Goal: Task Accomplishment & Management: Complete application form

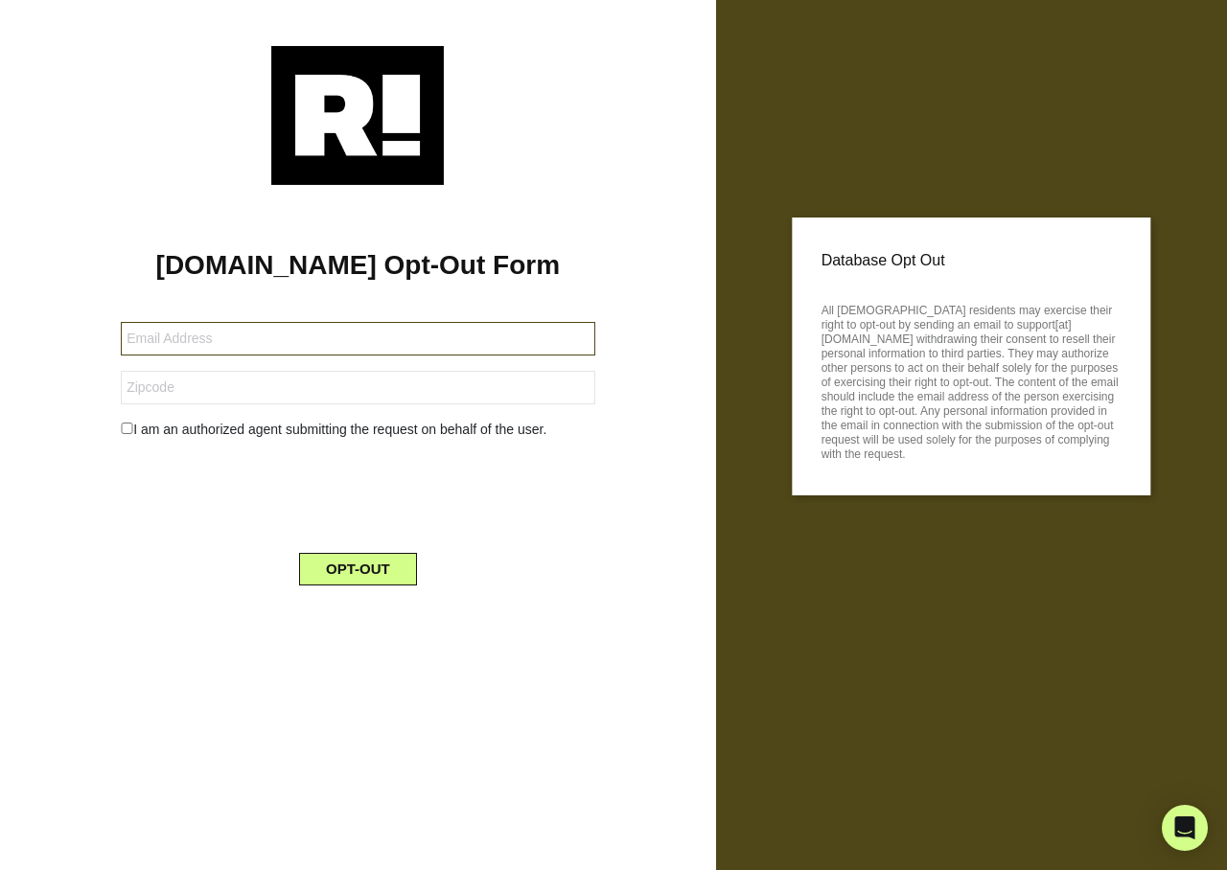
type input "brownmahon79@gmail.com"
type input "33611"
type input "harley_777@comcast.net"
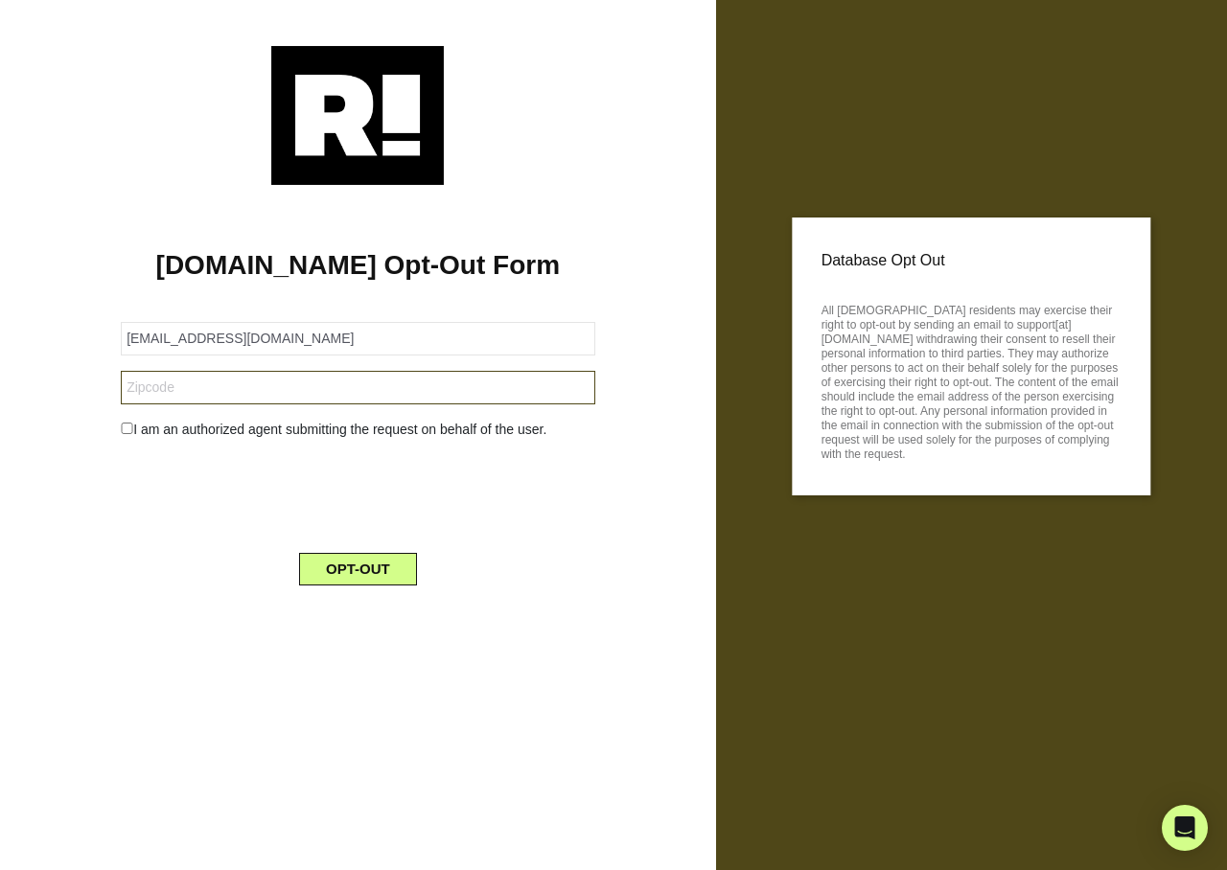
type input "98390"
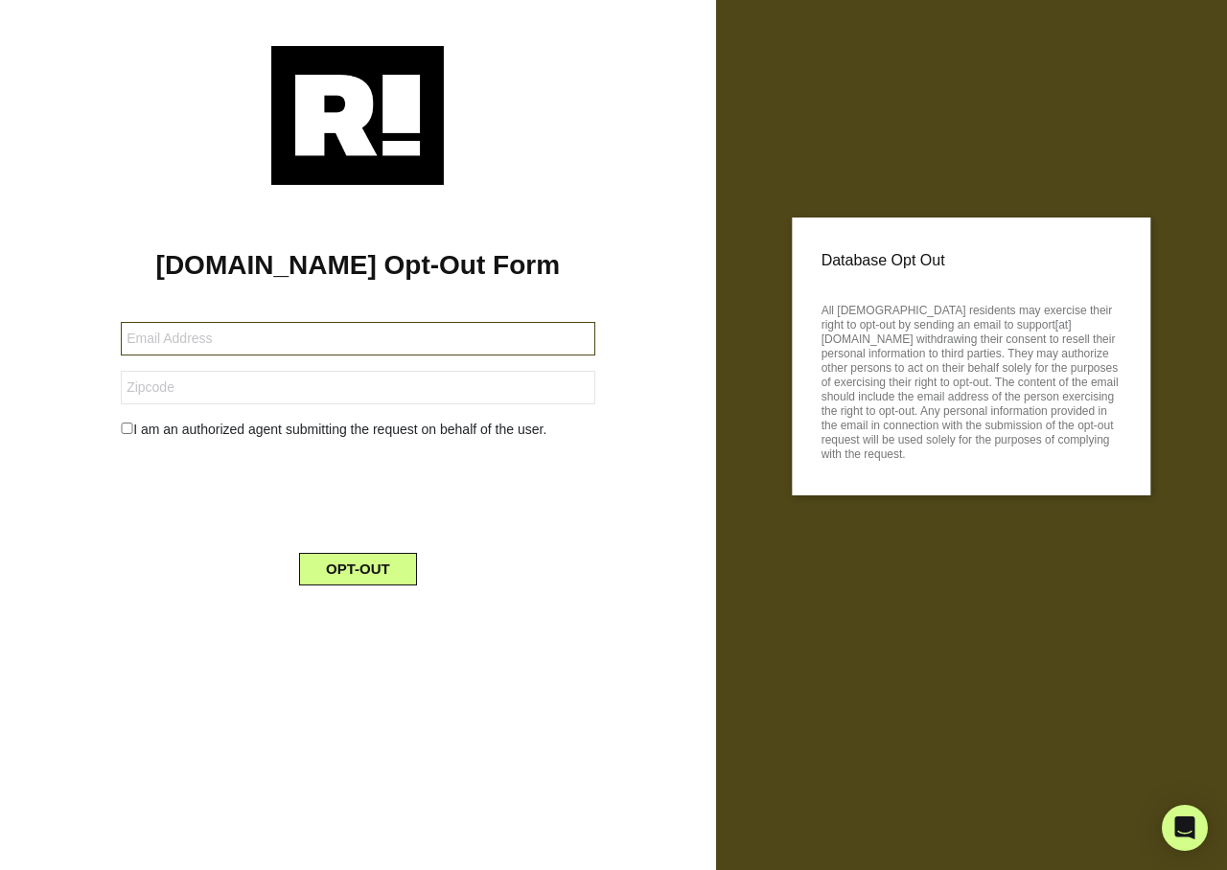
type input "[EMAIL_ADDRESS][DOMAIN_NAME]"
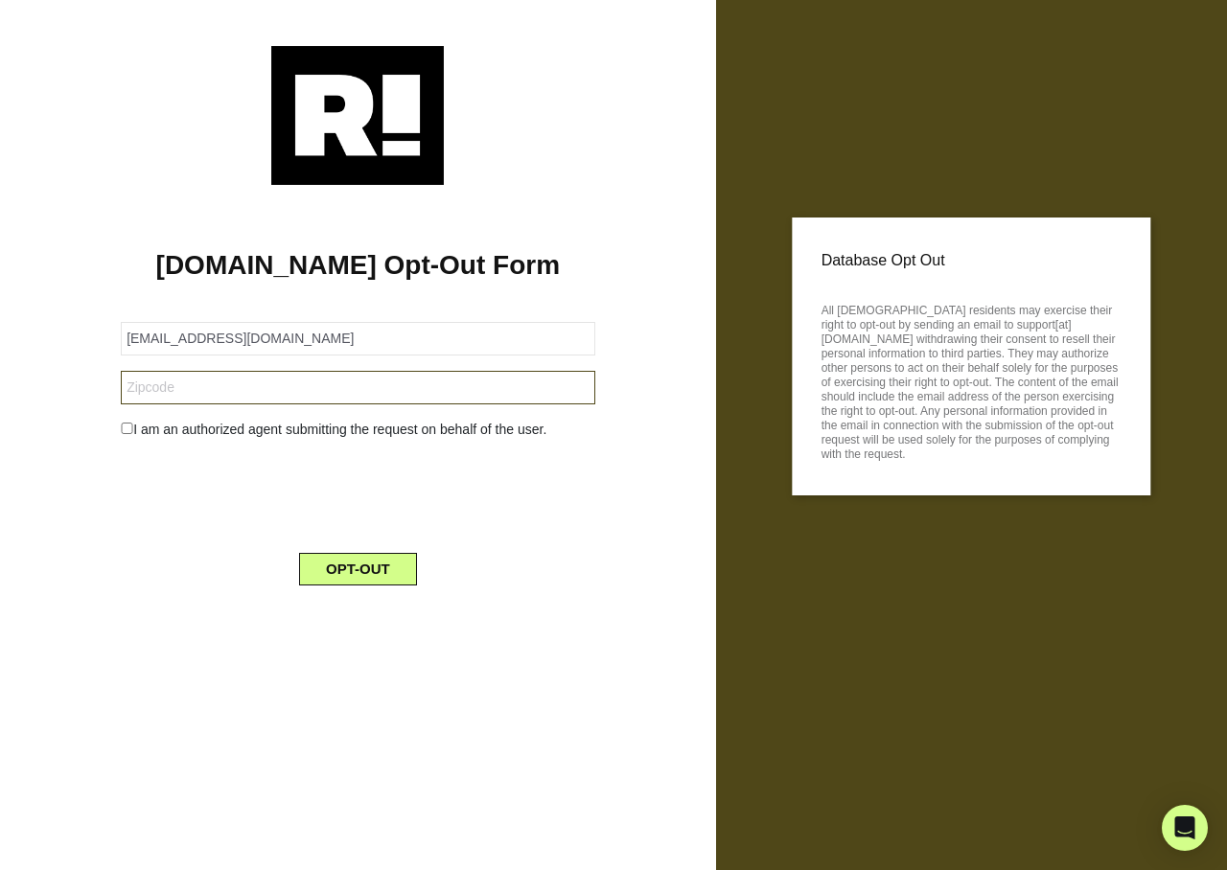
type input "97470"
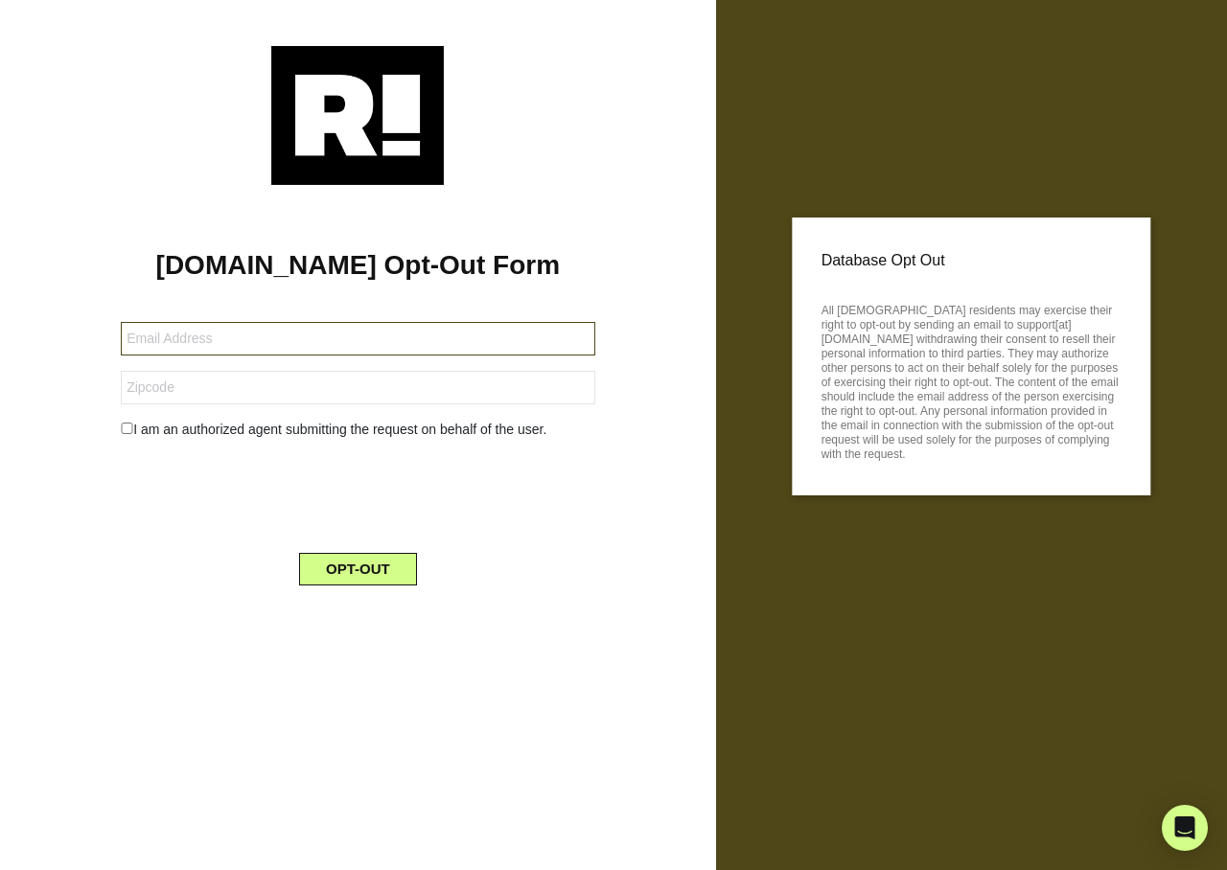
type input "[PERSON_NAME][EMAIL_ADDRESS][DOMAIN_NAME]"
type input "95020"
type input "griff5310@gmail.com"
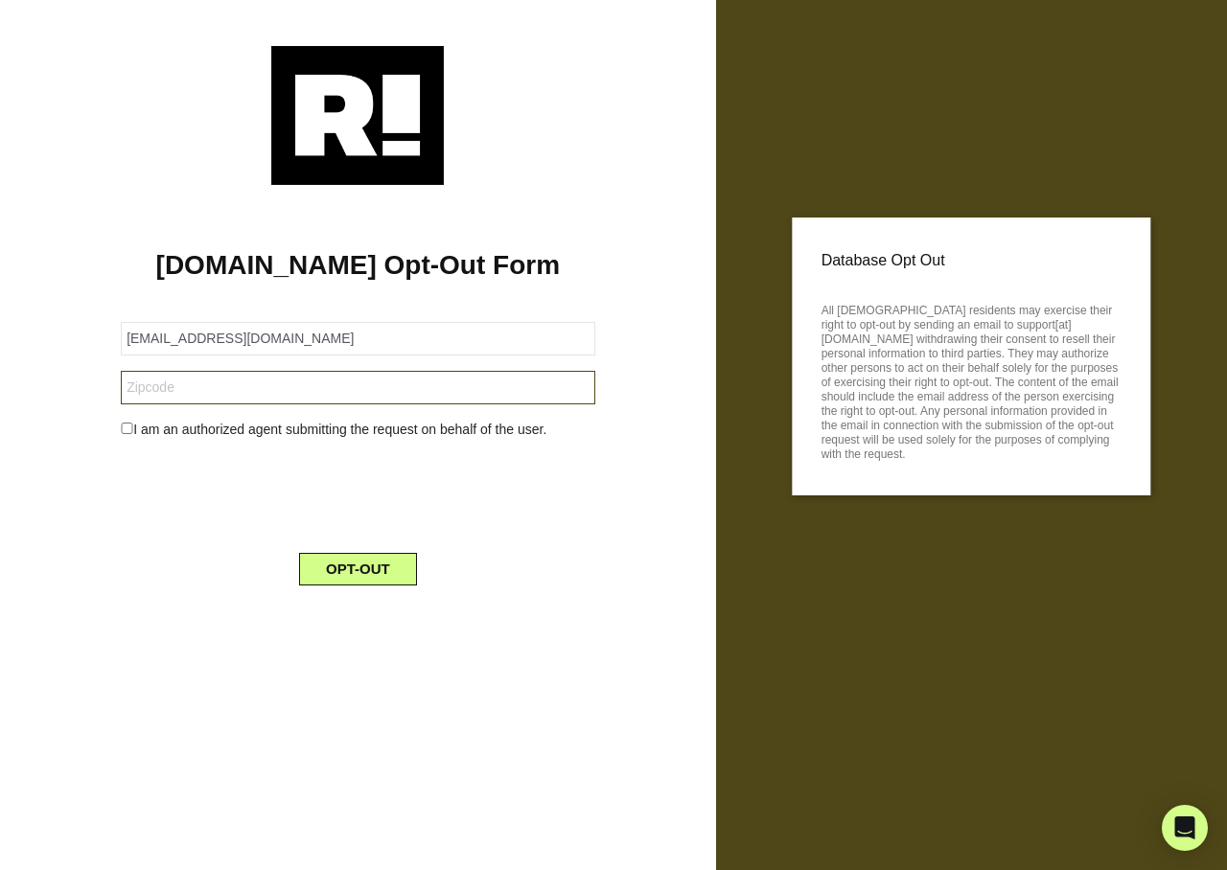
type input "82520"
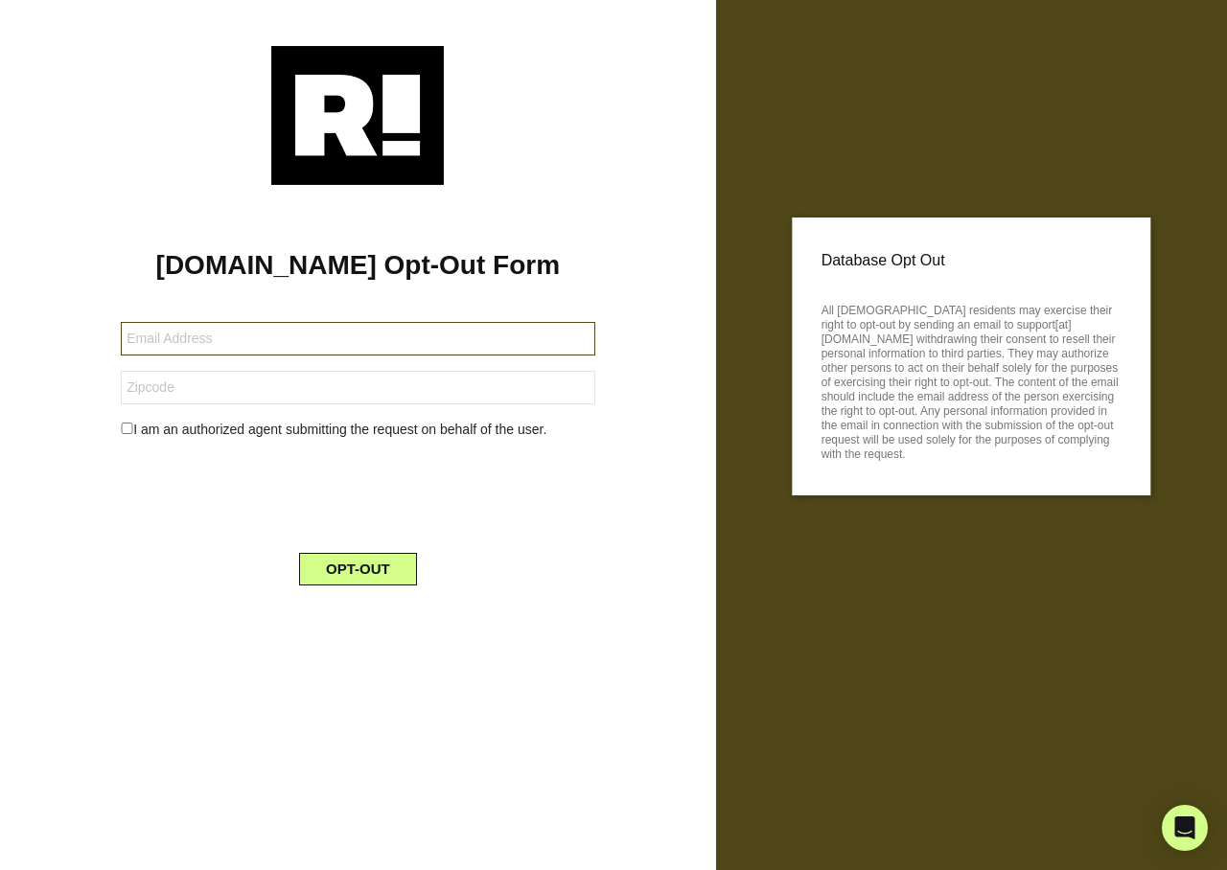
type input "[EMAIL_ADDRESS][DOMAIN_NAME]"
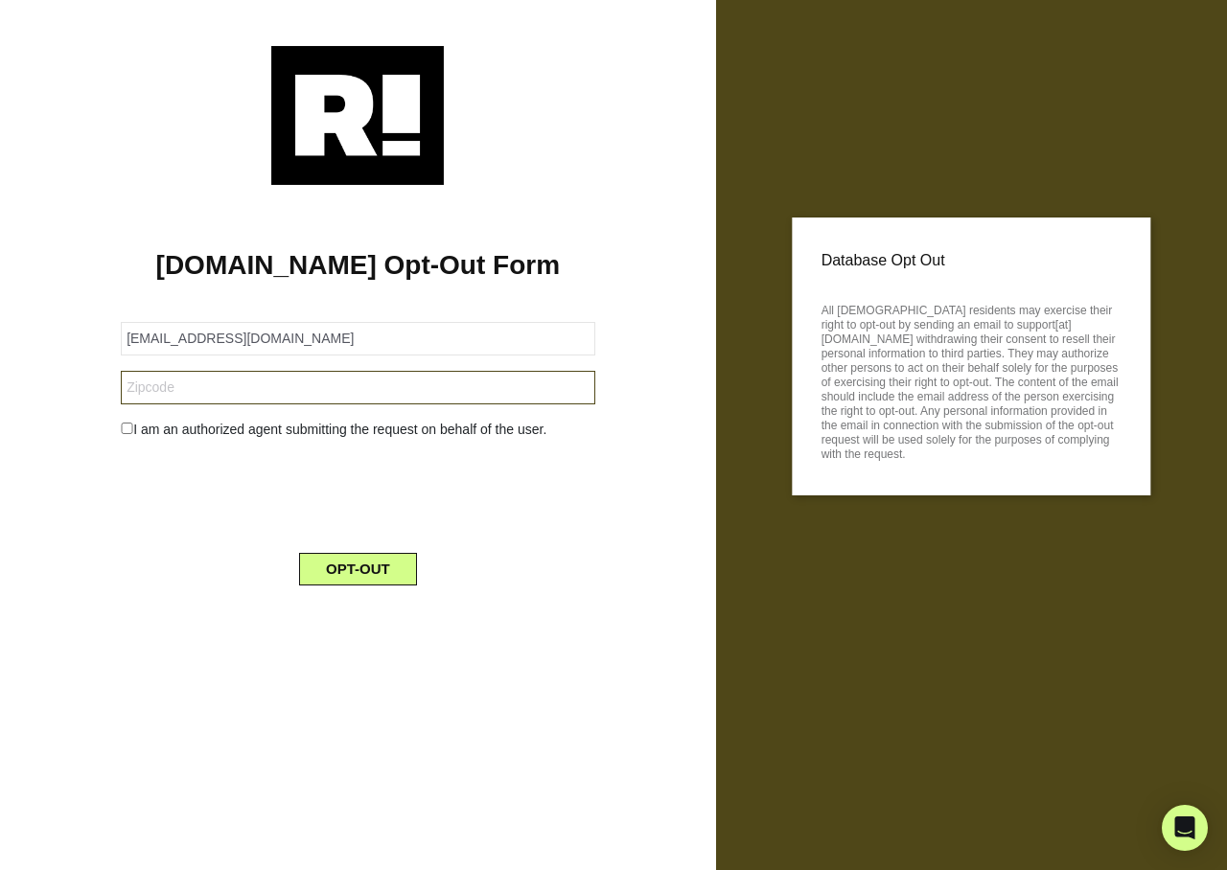
type input "85365"
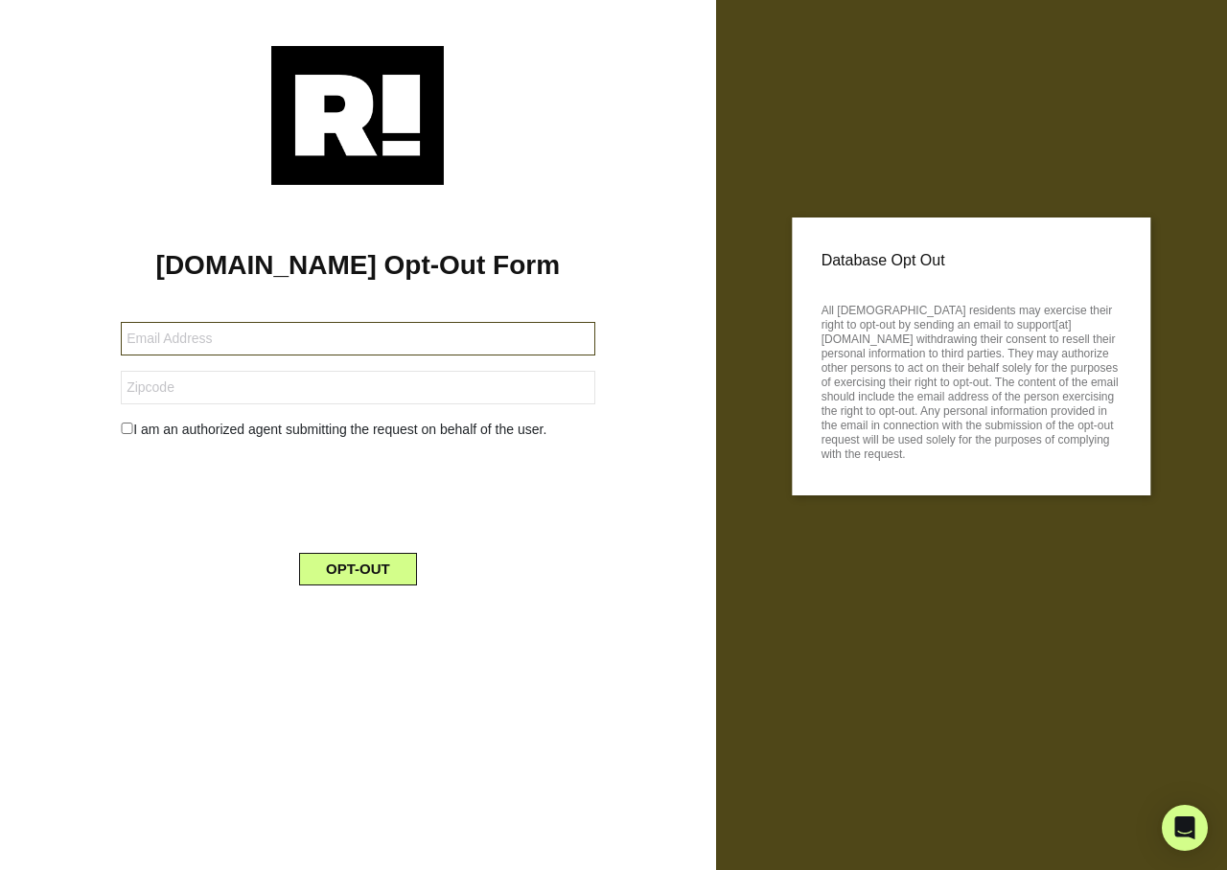
type input "[EMAIL_ADDRESS][DOMAIN_NAME]"
type input "38375"
type input "[EMAIL_ADDRESS][DOMAIN_NAME]"
type input "73170"
type input "fstuckey68@gmail.com"
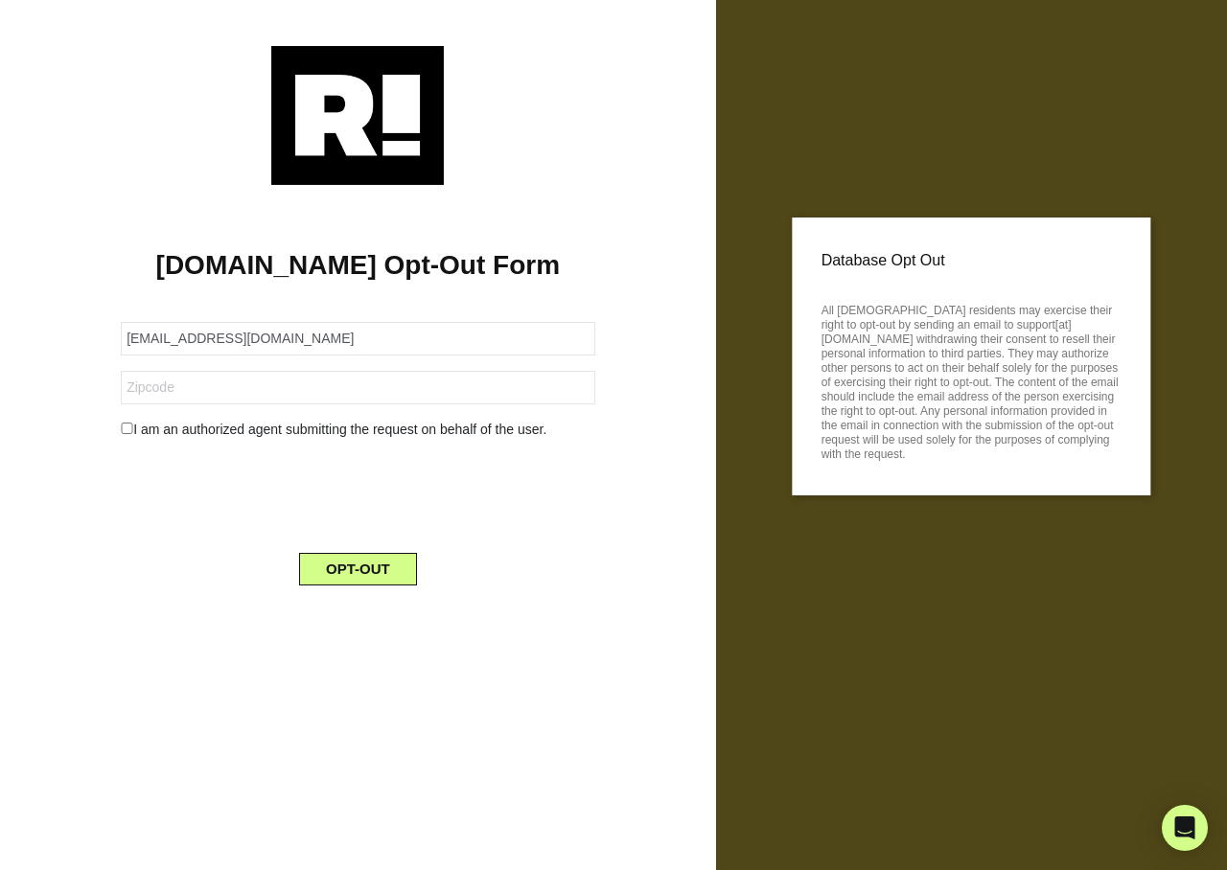
type input "67502"
type input "fstuckey68@gmail.com"
type input "67502"
type input "[PERSON_NAME][EMAIL_ADDRESS][DOMAIN_NAME]"
type input "19520"
